Goal: Information Seeking & Learning: Learn about a topic

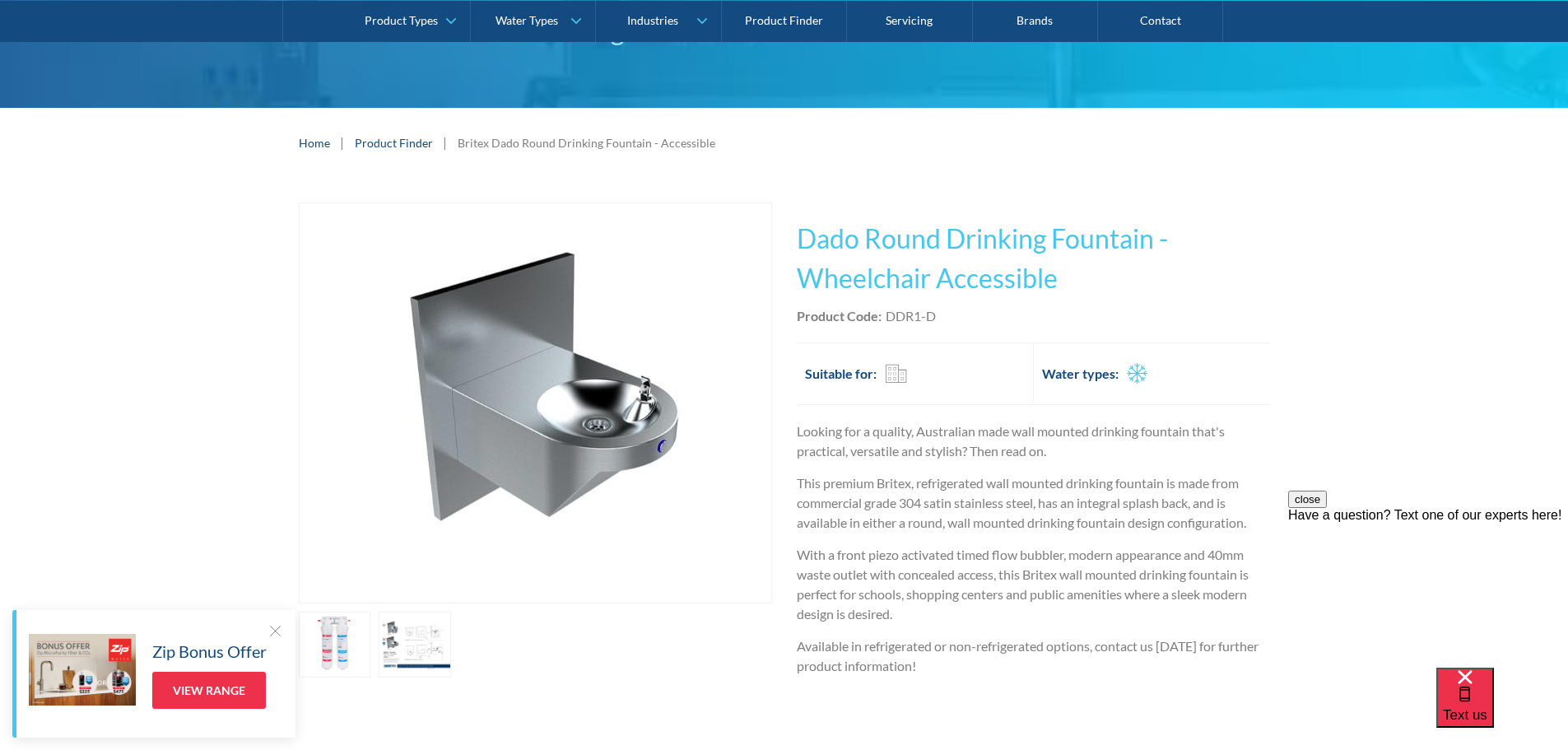
scroll to position [330, 0]
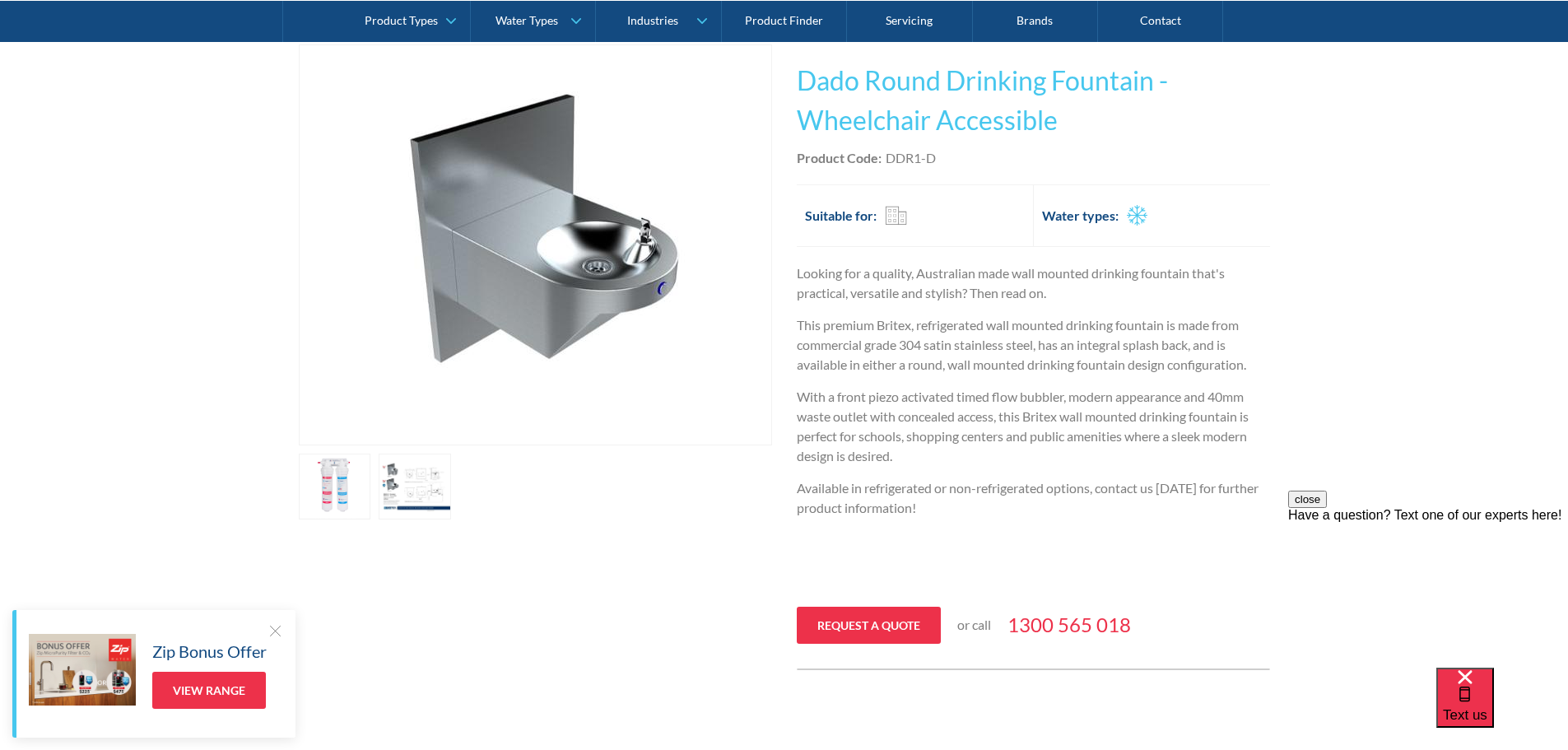
click at [438, 481] on link "open lightbox" at bounding box center [414, 486] width 72 height 66
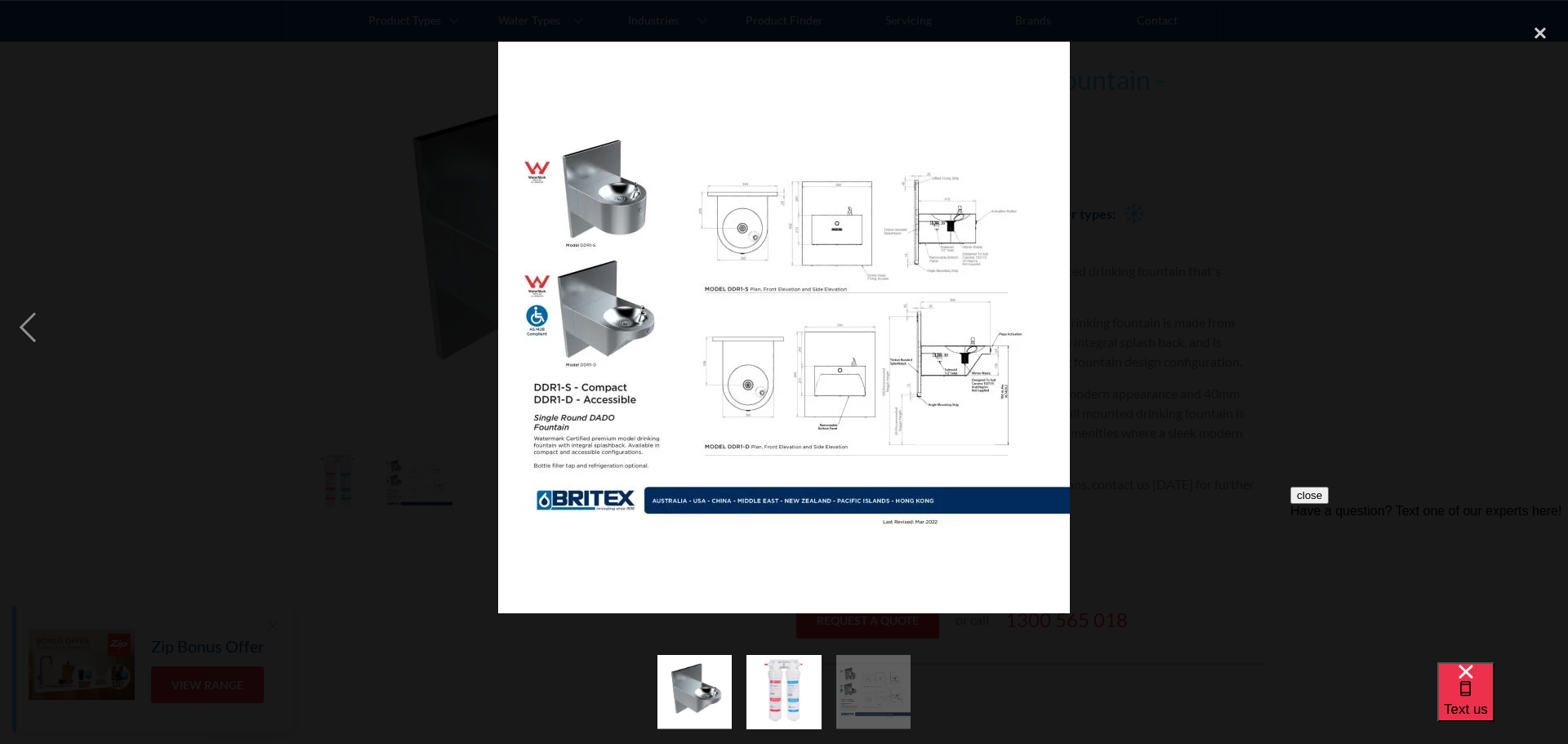
click at [348, 312] on div at bounding box center [784, 327] width 1568 height 625
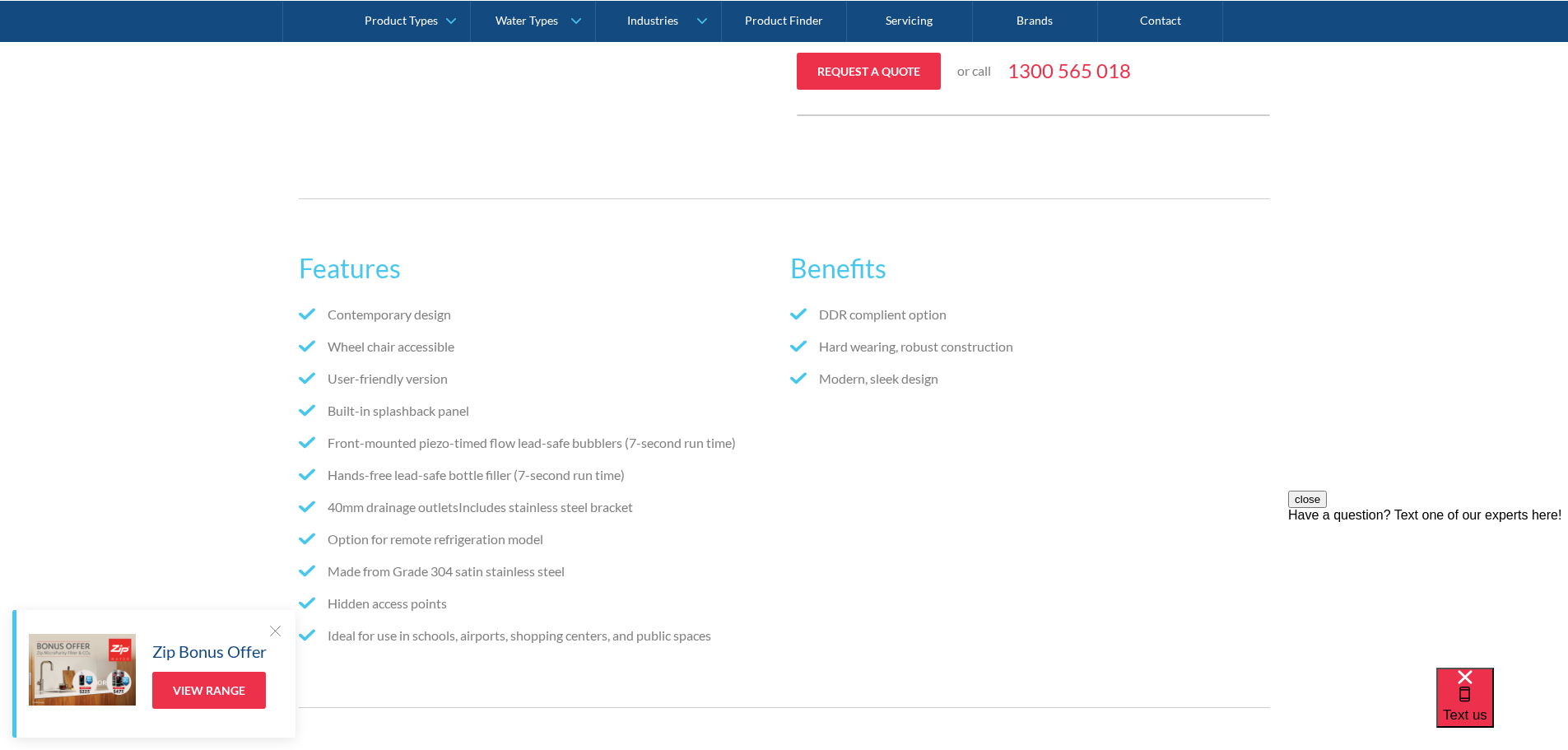
scroll to position [576, 0]
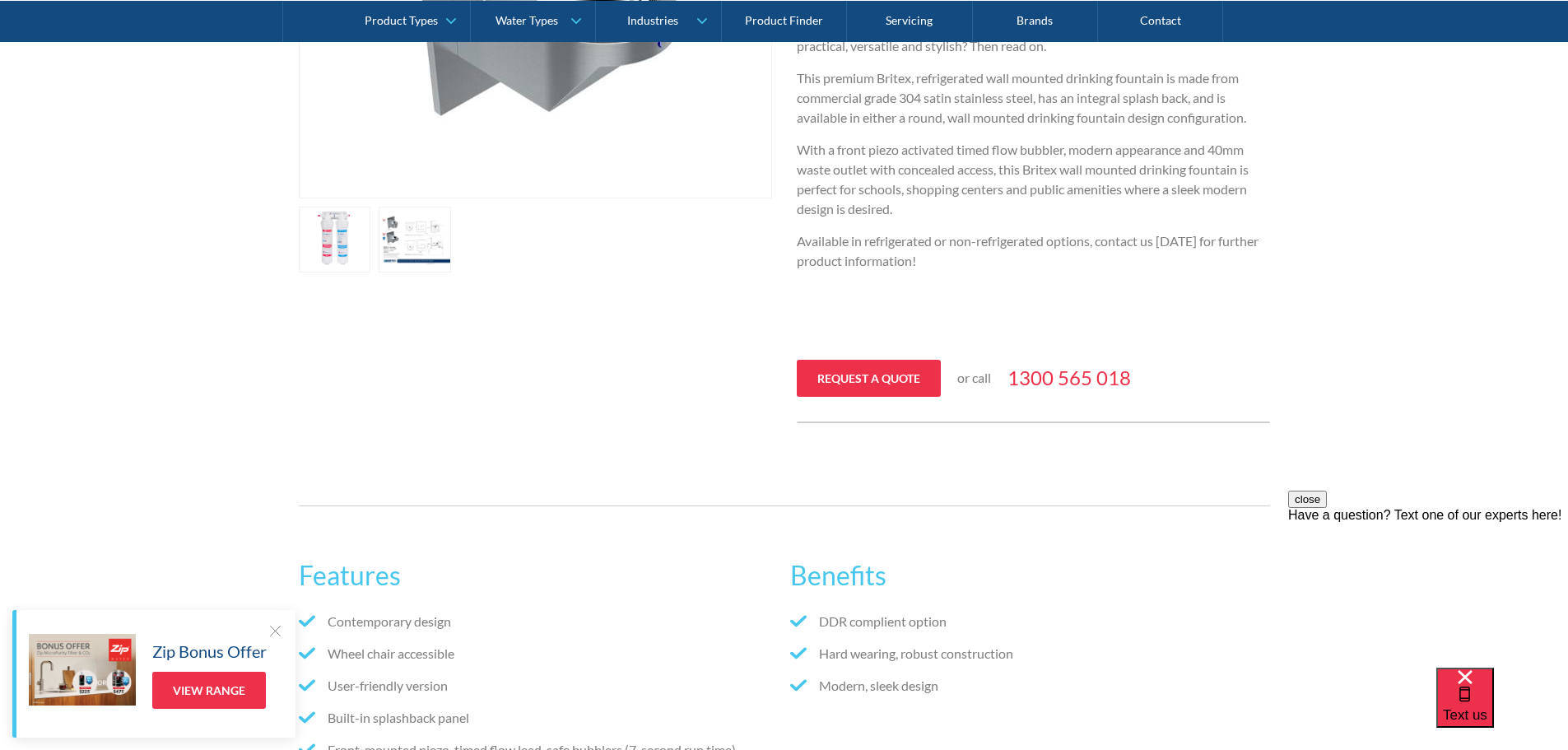
click at [418, 246] on link "open lightbox" at bounding box center [414, 240] width 72 height 66
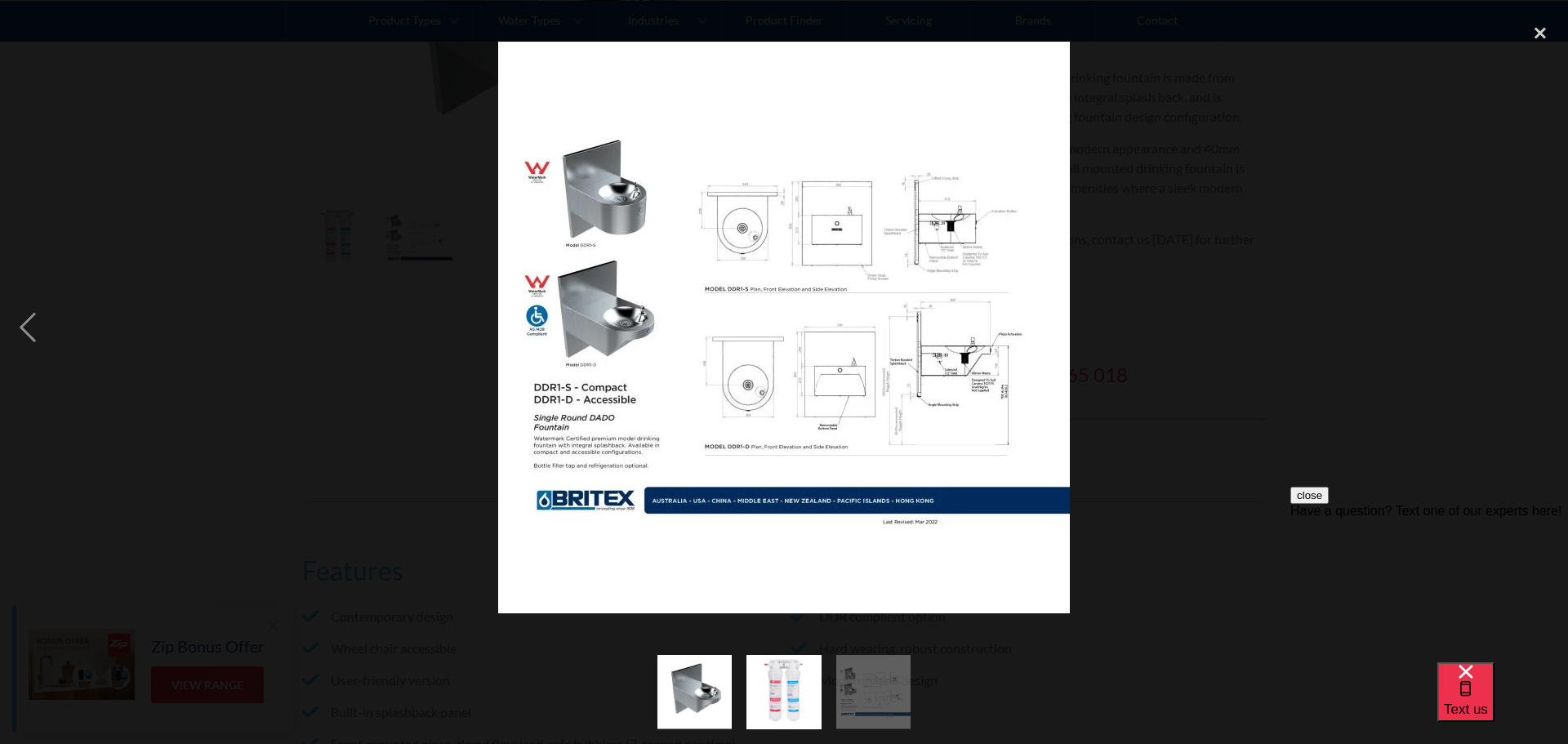
click at [412, 334] on div at bounding box center [784, 327] width 1568 height 625
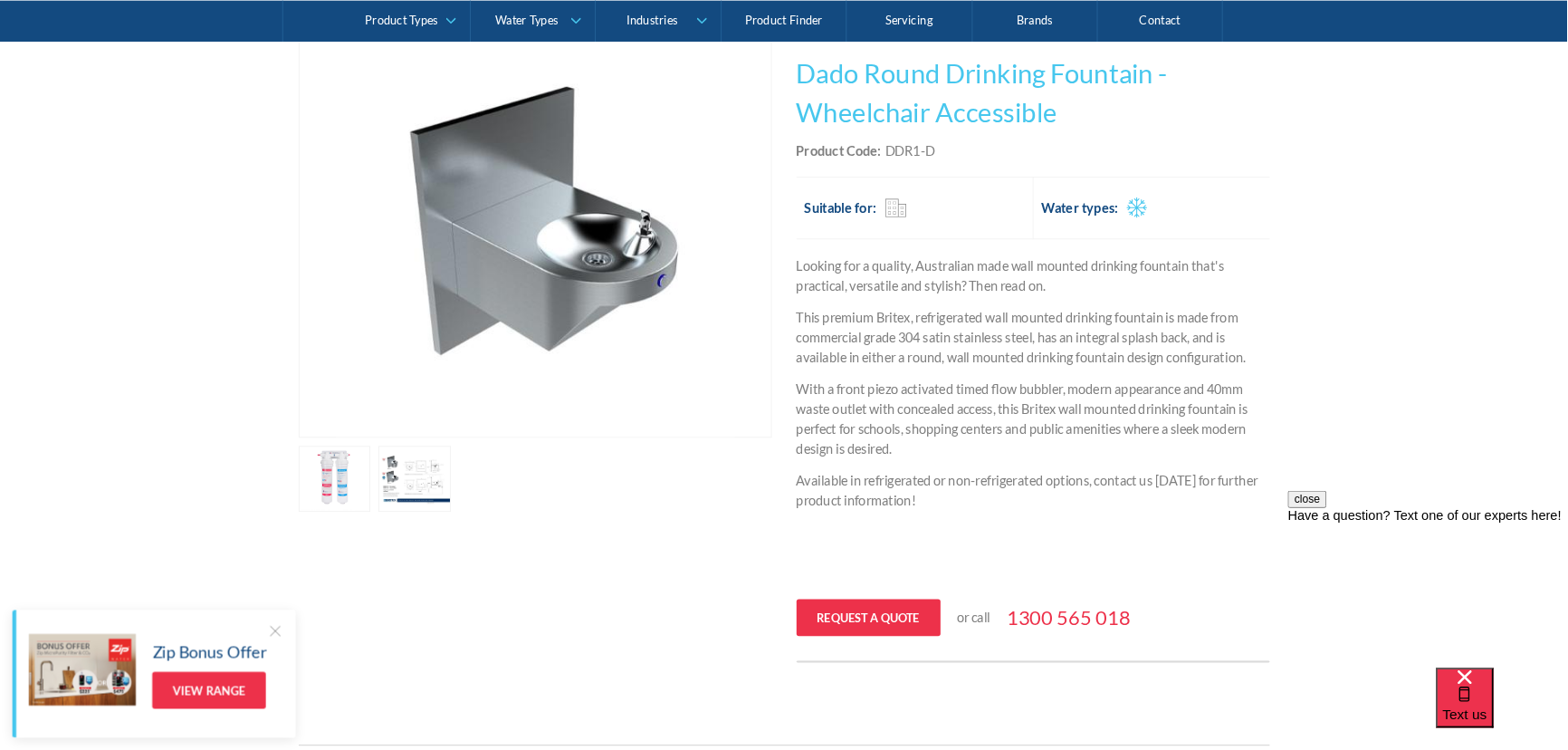
scroll to position [363, 0]
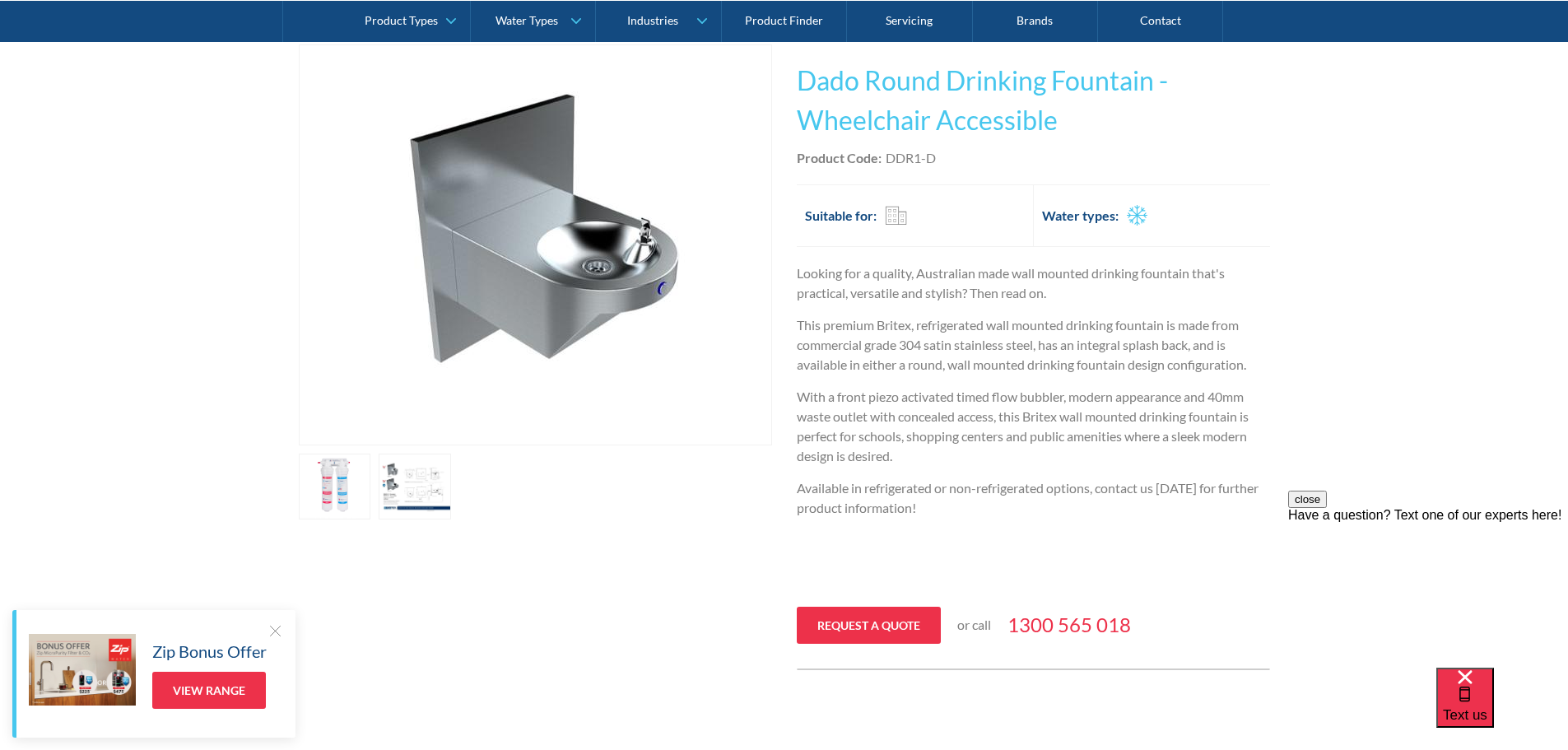
click at [429, 492] on link "open lightbox" at bounding box center [414, 486] width 72 height 66
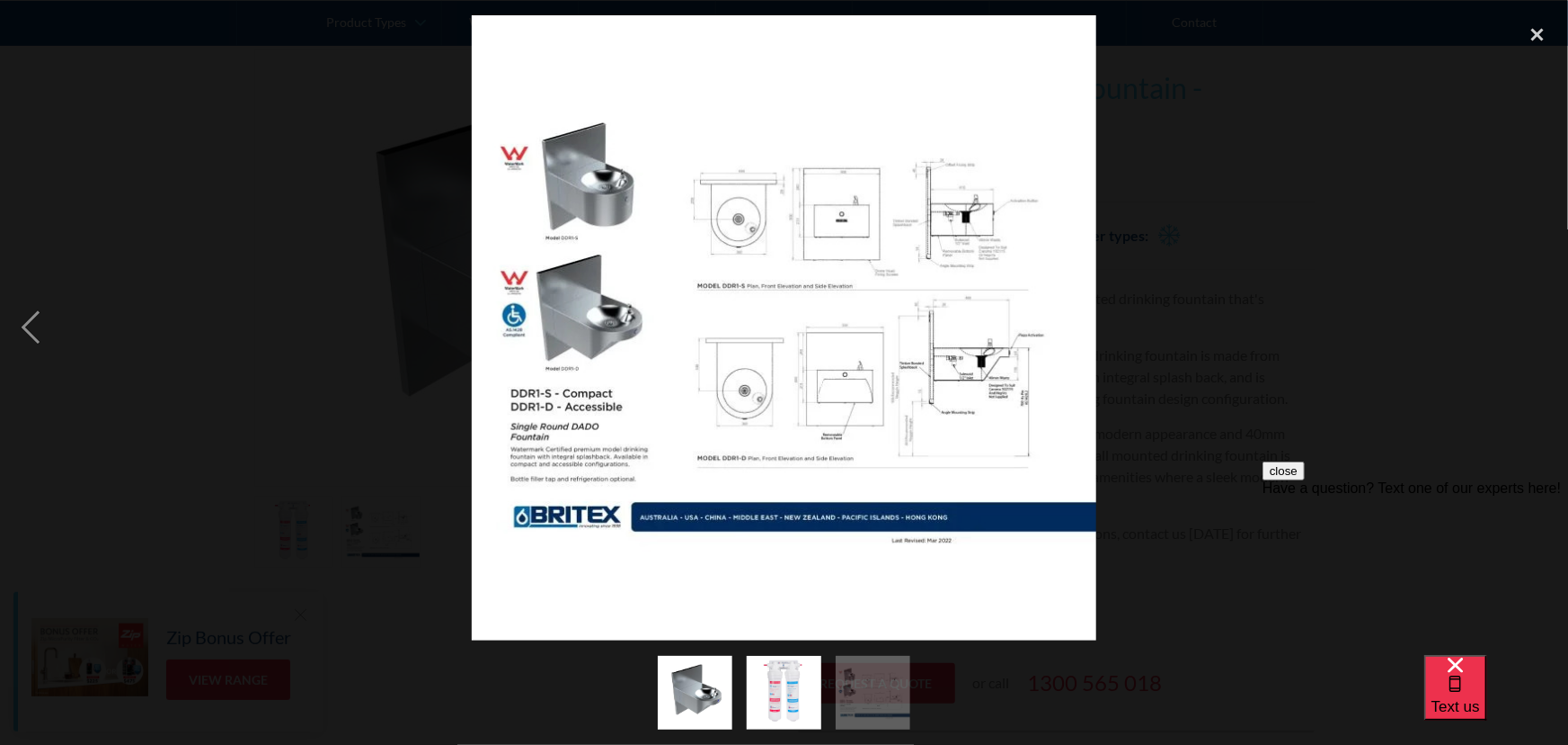
click at [802, 360] on img at bounding box center [784, 328] width 625 height 626
click at [1177, 333] on div at bounding box center [784, 328] width 1568 height 626
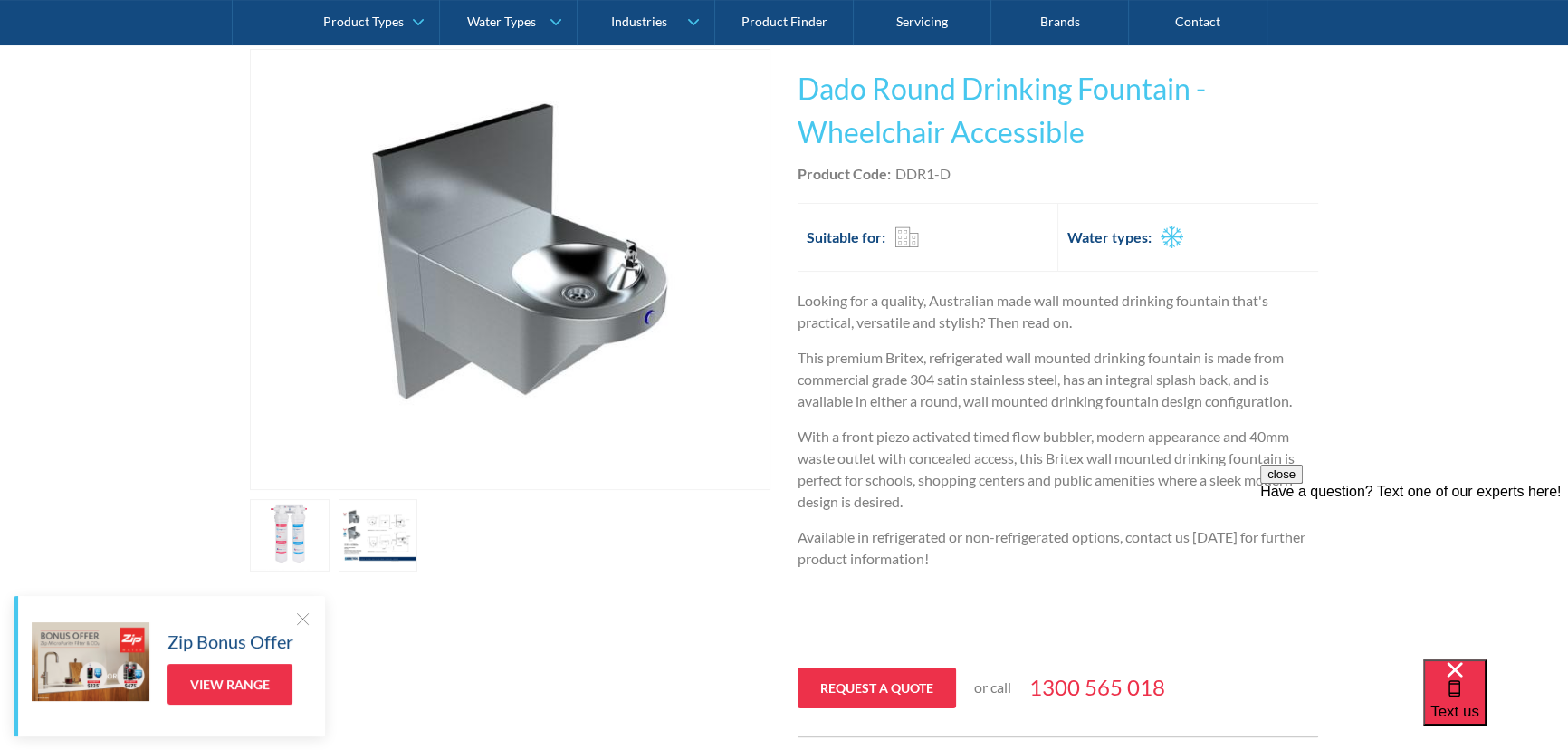
click at [1141, 240] on h2 "Water types:" at bounding box center [1109, 237] width 84 height 21
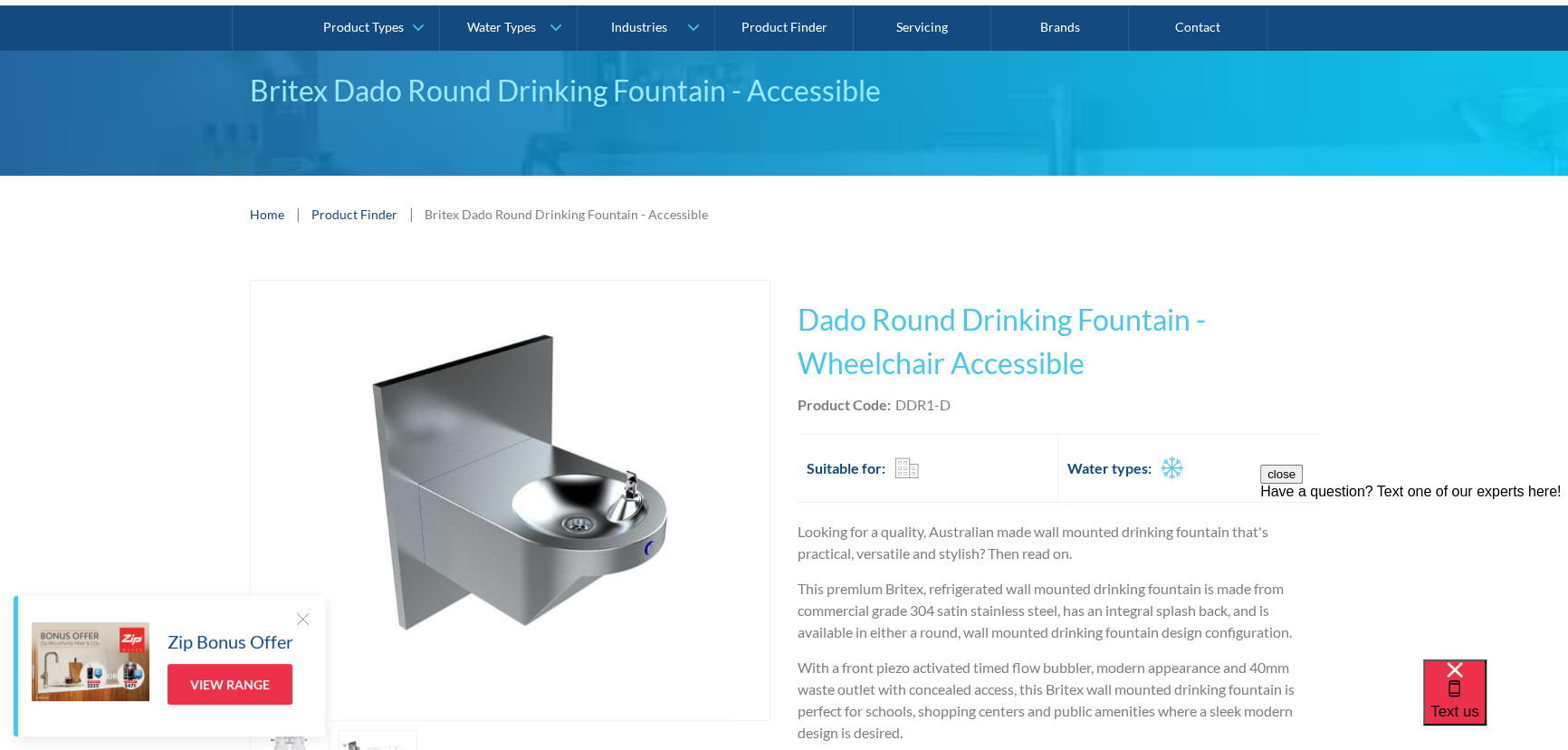
scroll to position [115, 0]
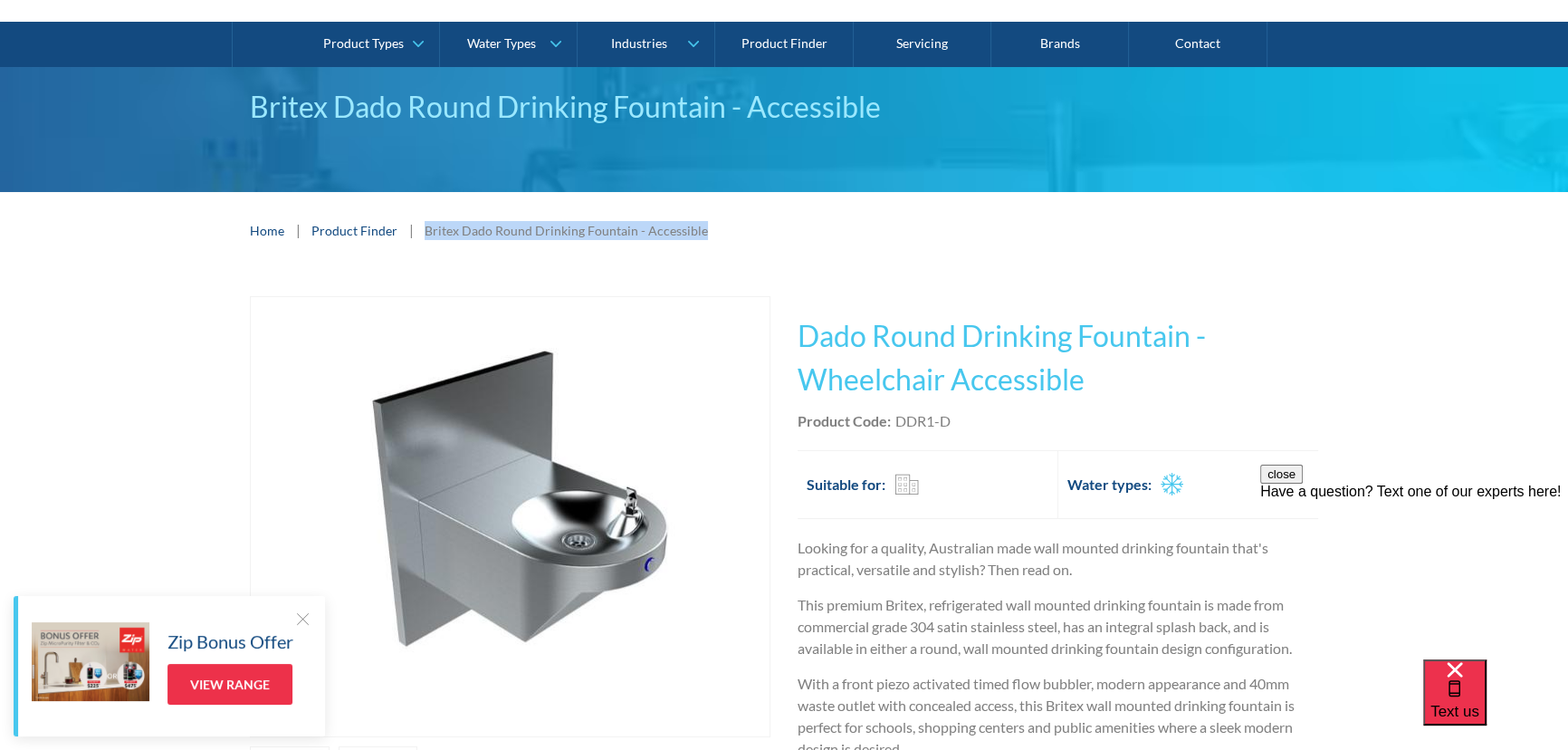
drag, startPoint x: 724, startPoint y: 227, endPoint x: 422, endPoint y: 236, distance: 302.1
click at [422, 236] on div "Home | Product Finder | Britex Dado Round Drinking Fountain - Accessible" at bounding box center [784, 230] width 1068 height 22
copy div "Britex Dado Round Drinking Fountain - Accessible"
